Goal: Task Accomplishment & Management: Manage account settings

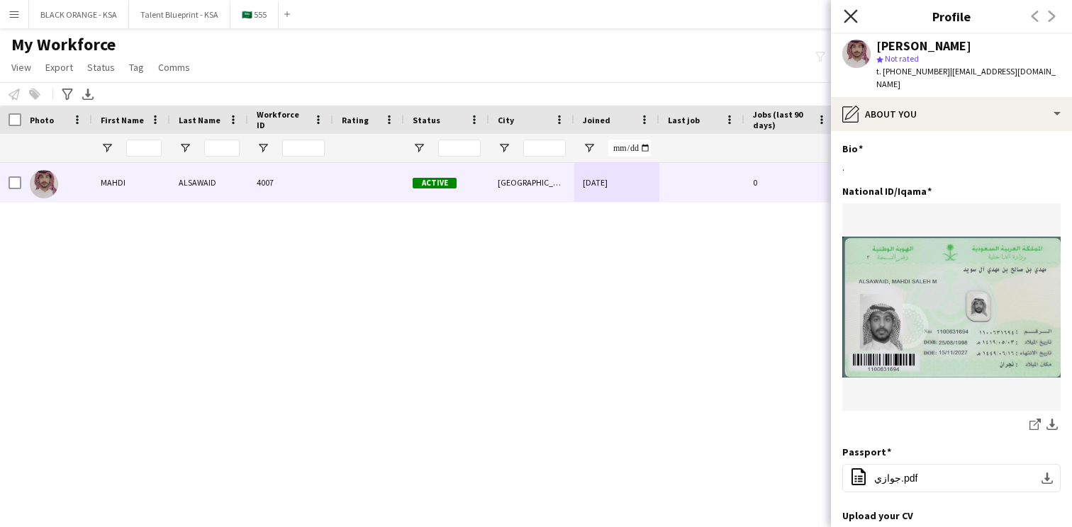
scroll to position [0, 35]
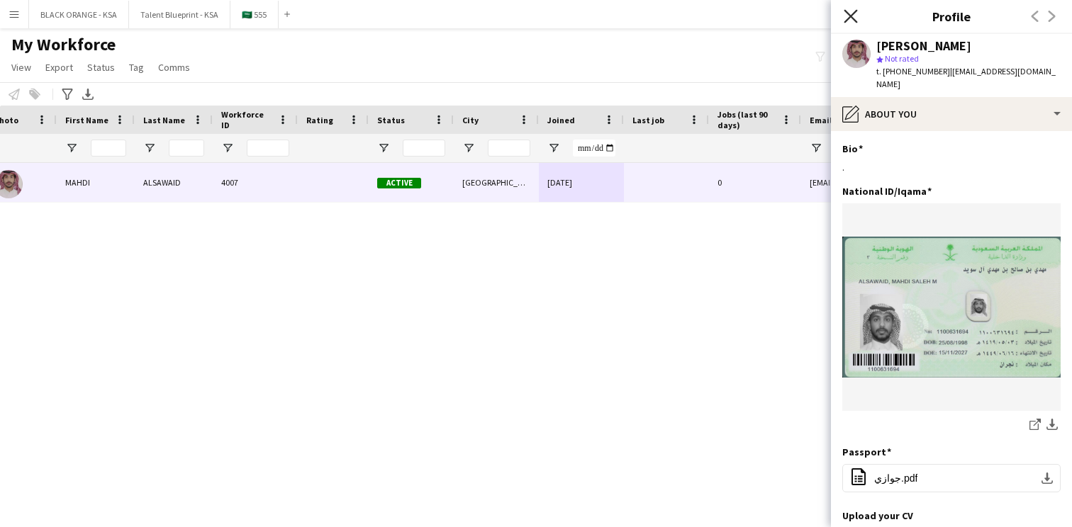
click at [848, 18] on icon at bounding box center [850, 15] width 13 height 13
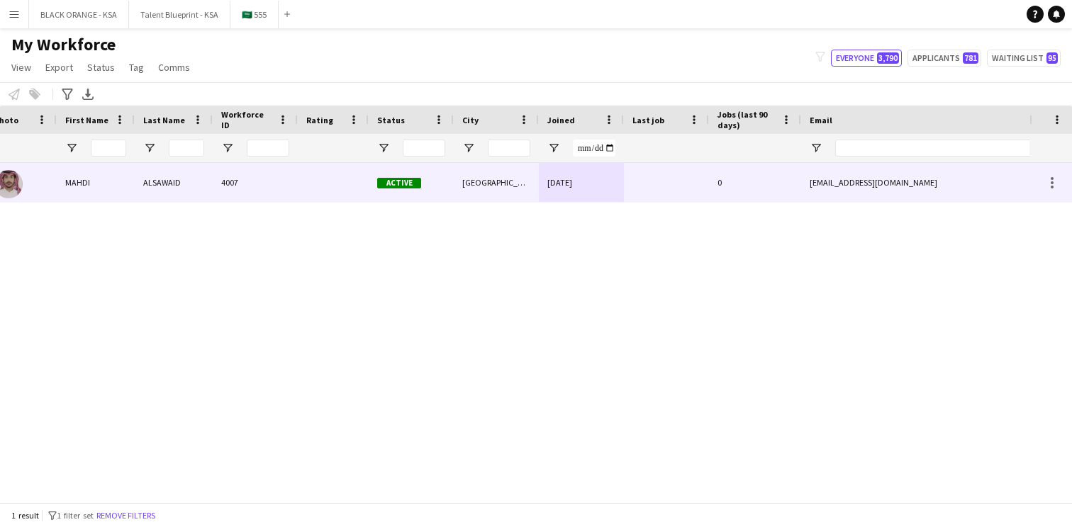
scroll to position [0, 0]
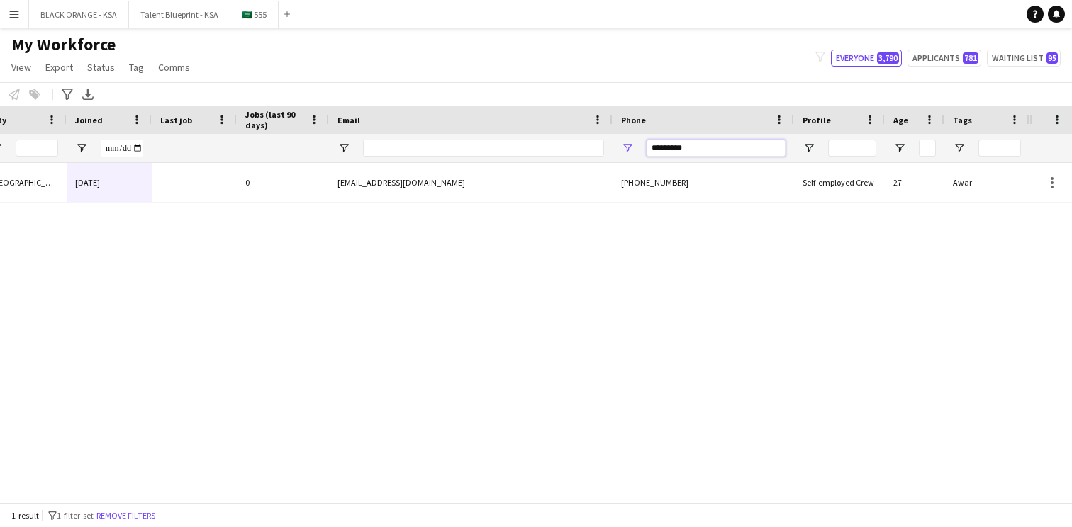
click at [676, 151] on input "*********" at bounding box center [716, 148] width 139 height 17
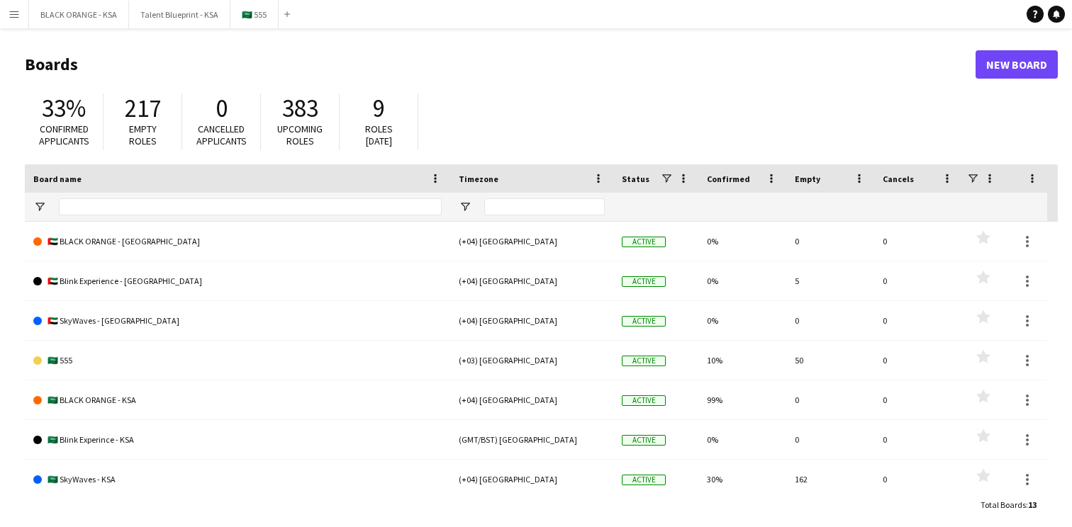
click at [19, 13] on app-icon "Menu" at bounding box center [14, 14] width 11 height 11
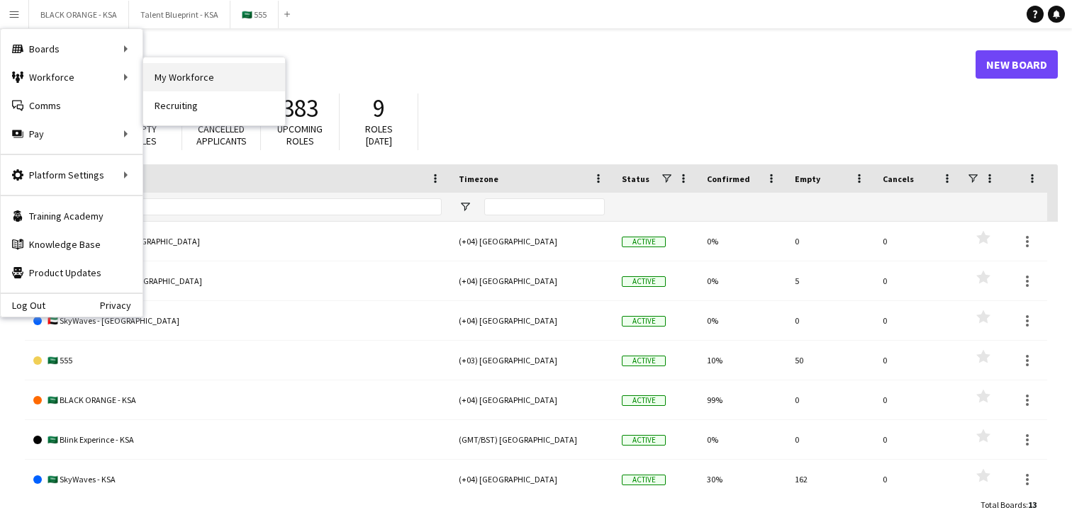
click at [223, 79] on link "My Workforce" at bounding box center [214, 77] width 142 height 28
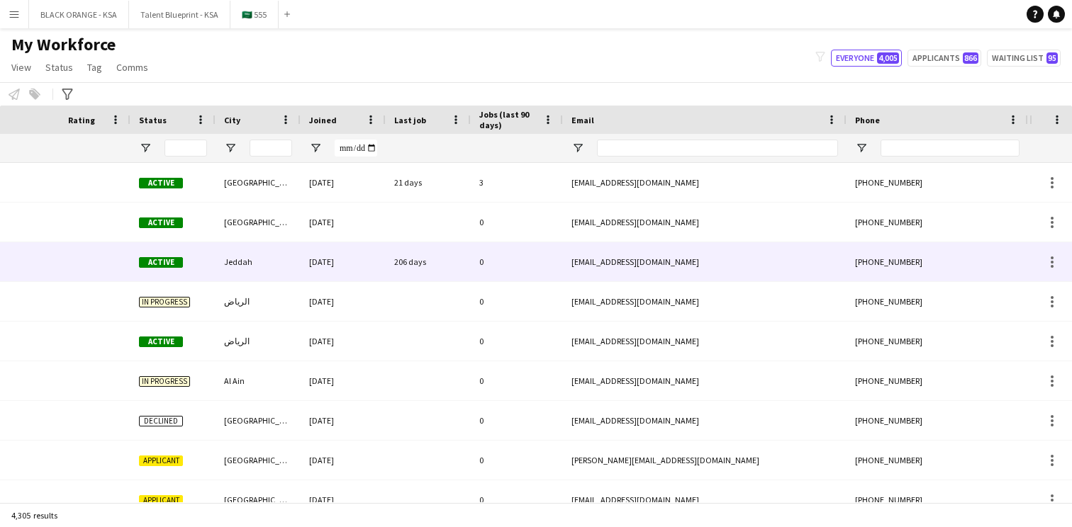
scroll to position [0, 508]
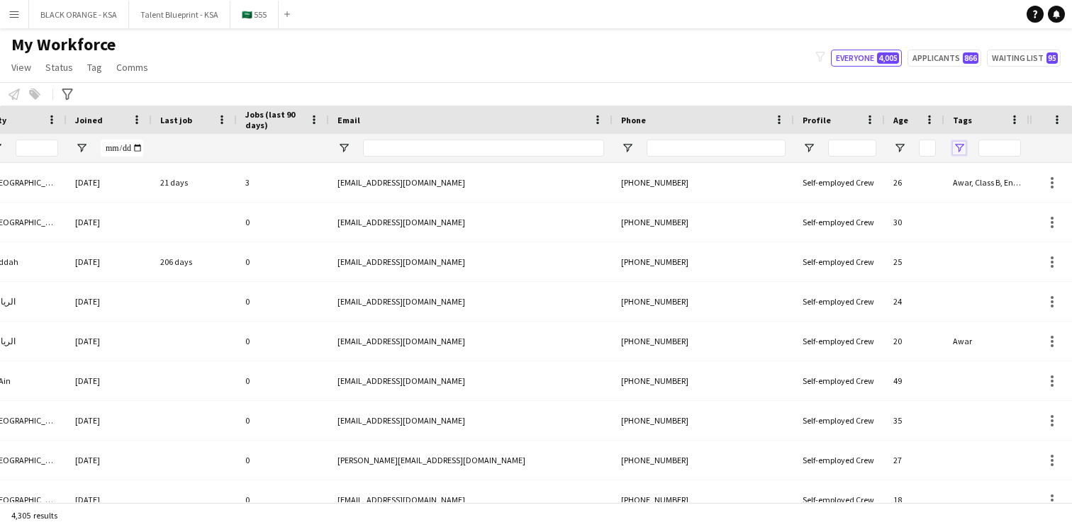
click at [956, 151] on span "Open Filter Menu" at bounding box center [959, 148] width 13 height 13
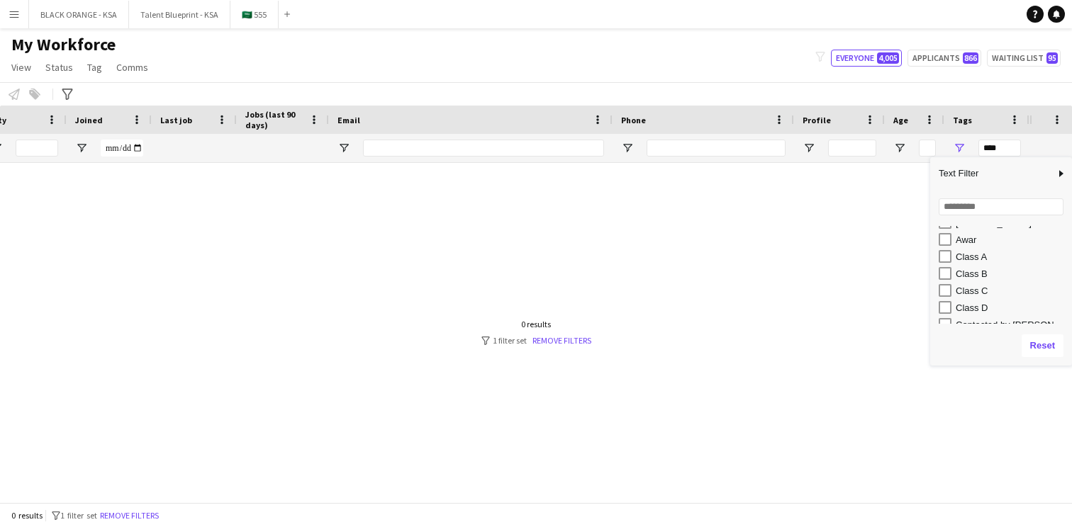
scroll to position [69, 0]
type input "********"
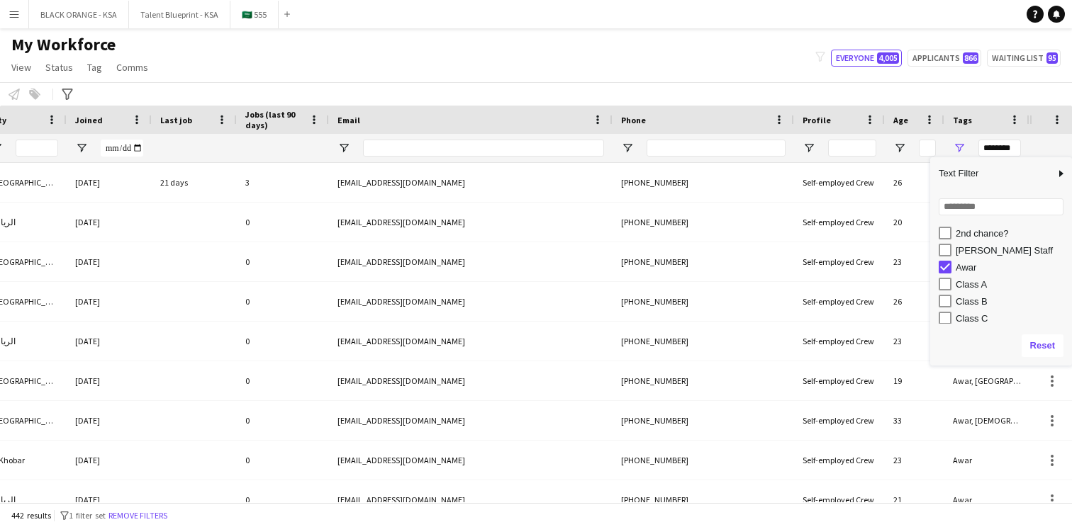
click at [749, 52] on div "My Workforce View Views Default view New view Update view Delete view Edit name…" at bounding box center [536, 58] width 1072 height 48
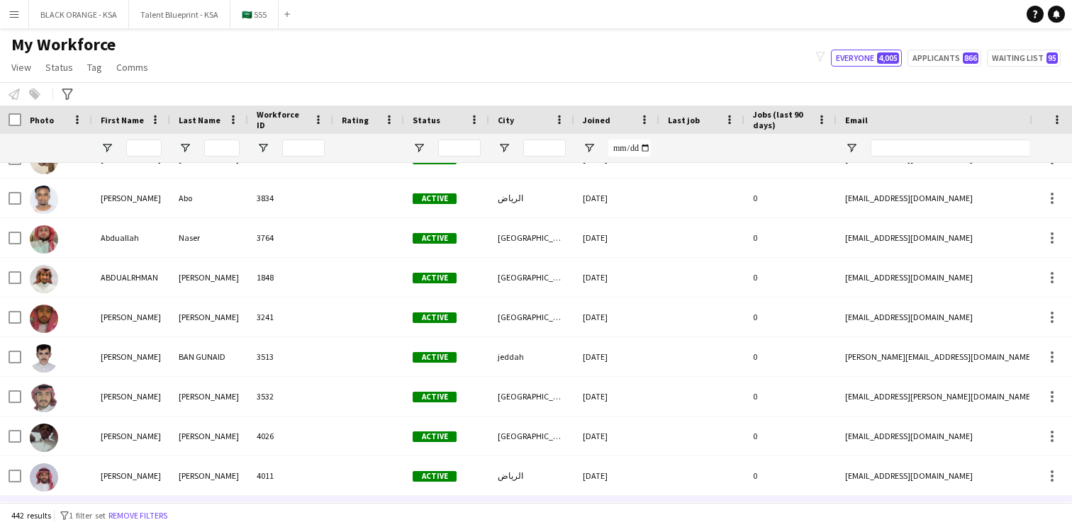
scroll to position [878, 0]
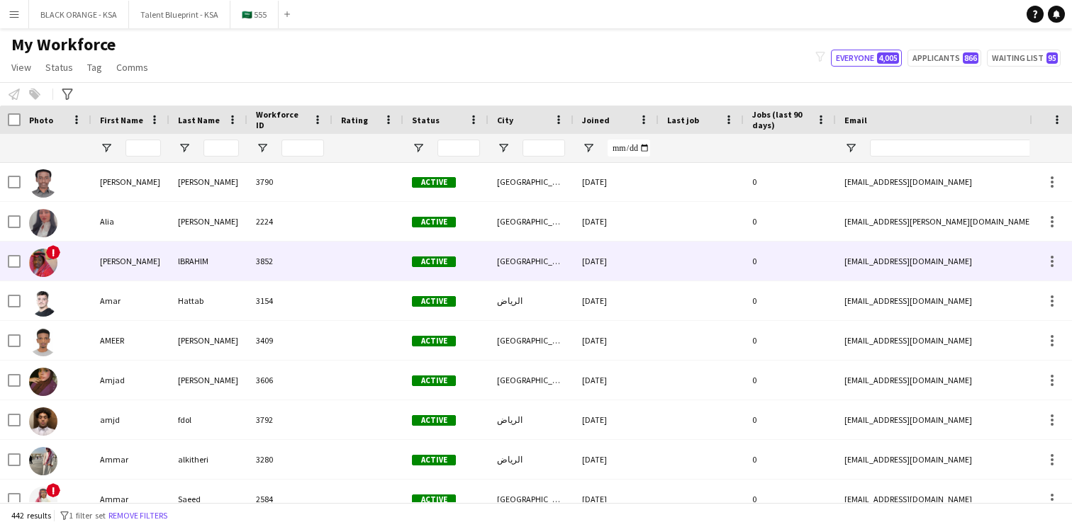
click at [320, 266] on div "3852" at bounding box center [289, 261] width 85 height 39
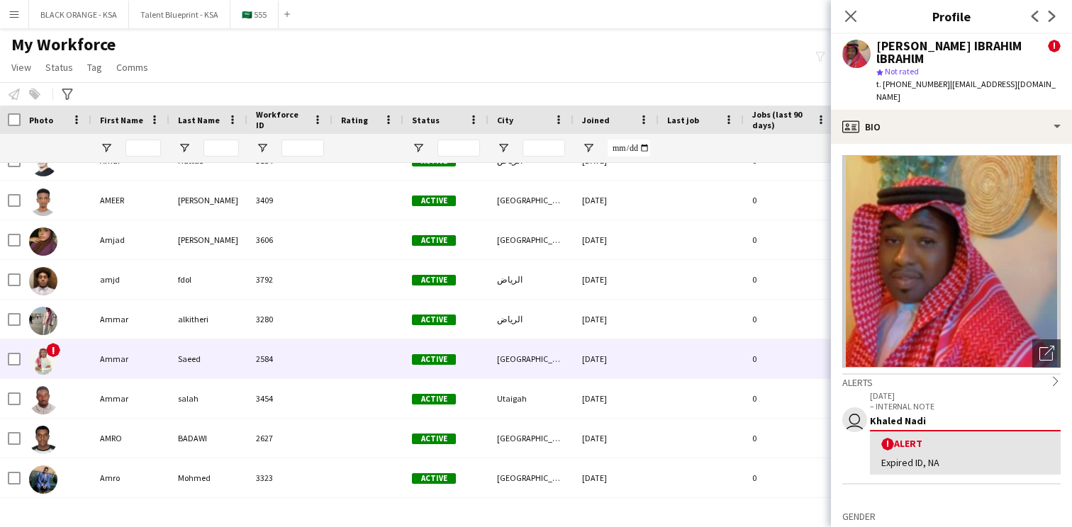
click at [268, 362] on div "2584" at bounding box center [289, 359] width 85 height 39
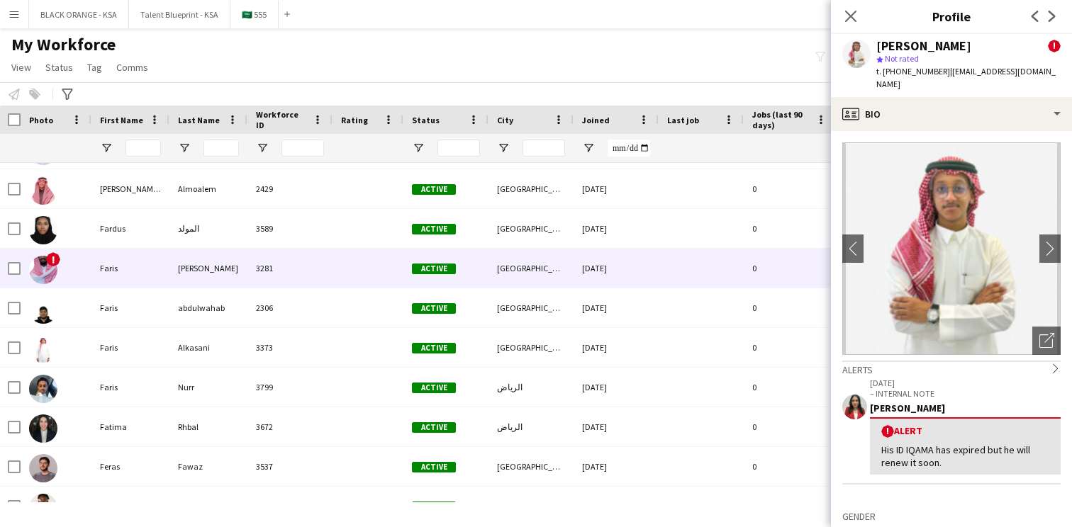
click at [299, 257] on div "3281" at bounding box center [289, 268] width 85 height 39
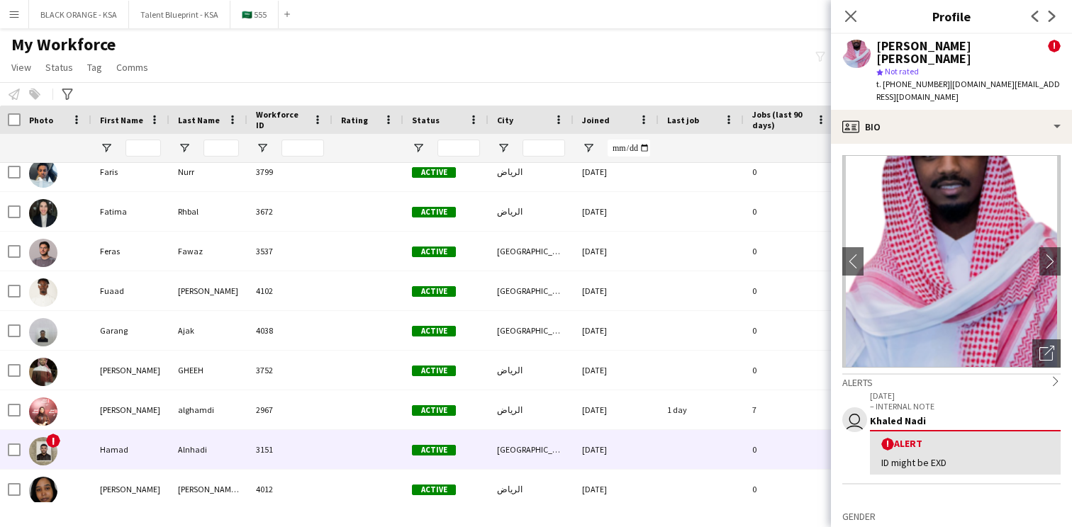
click at [342, 466] on div at bounding box center [367, 449] width 71 height 39
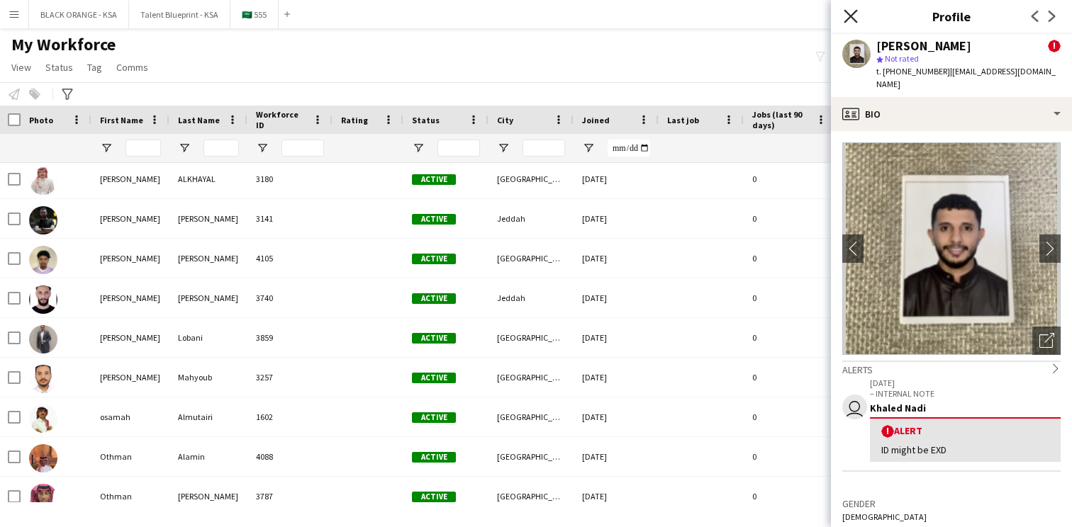
click at [846, 13] on icon at bounding box center [850, 15] width 13 height 13
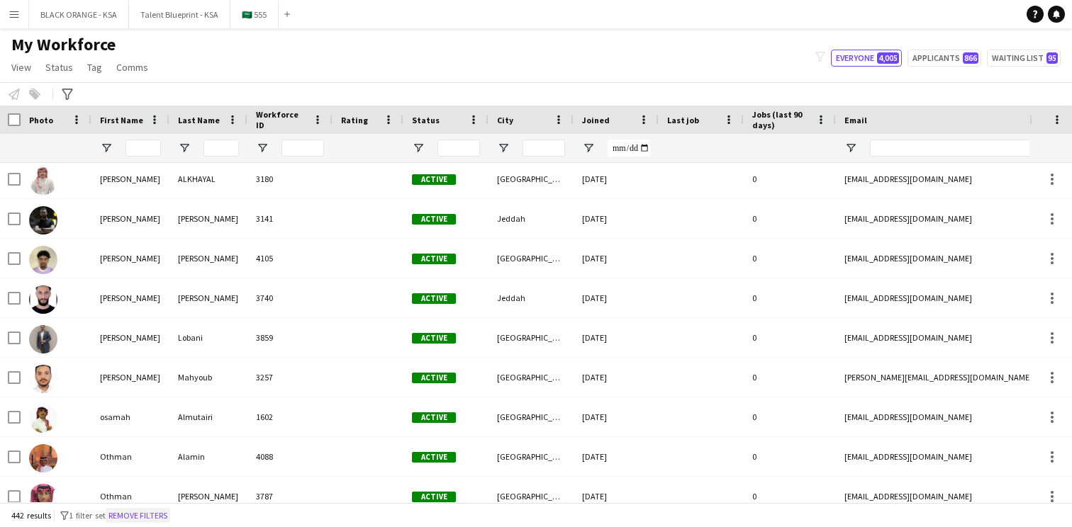
click at [155, 515] on button "Remove filters" at bounding box center [138, 516] width 65 height 16
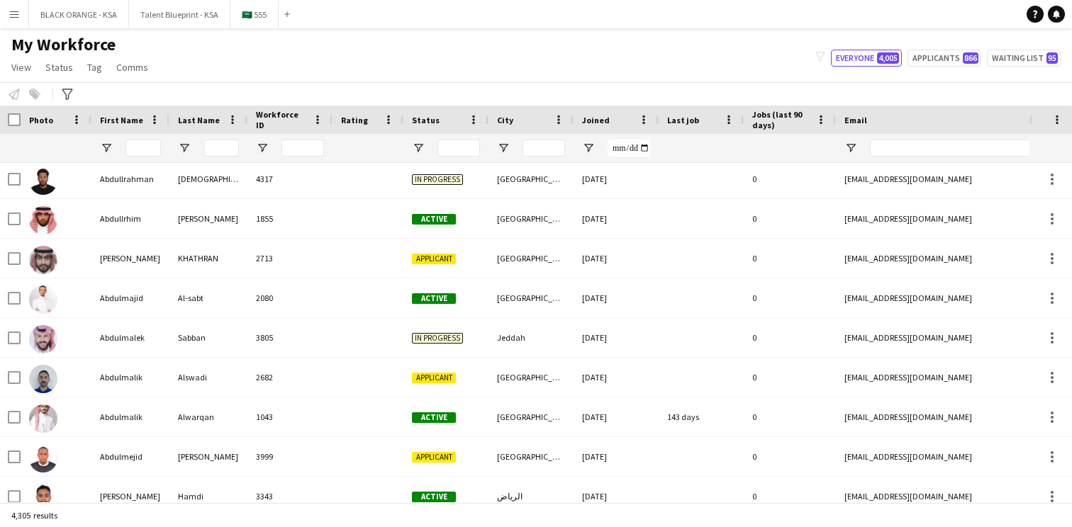
click at [488, 40] on div "My Workforce View Views Default view New view Update view Delete view Edit name…" at bounding box center [536, 58] width 1072 height 48
